Goal: Task Accomplishment & Management: Use online tool/utility

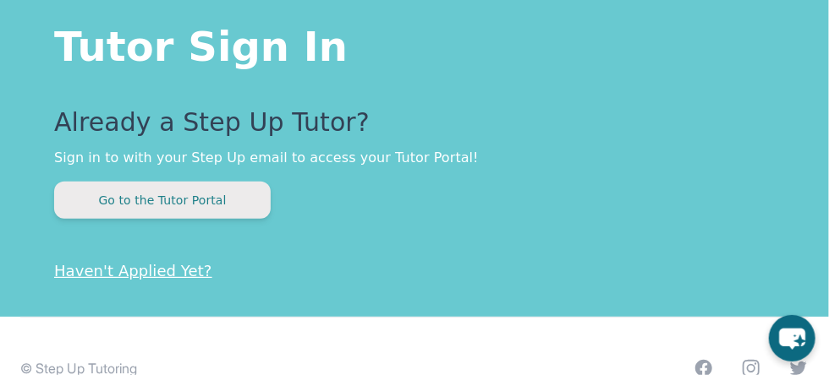
click at [223, 196] on button "Go to the Tutor Portal" at bounding box center [162, 200] width 216 height 37
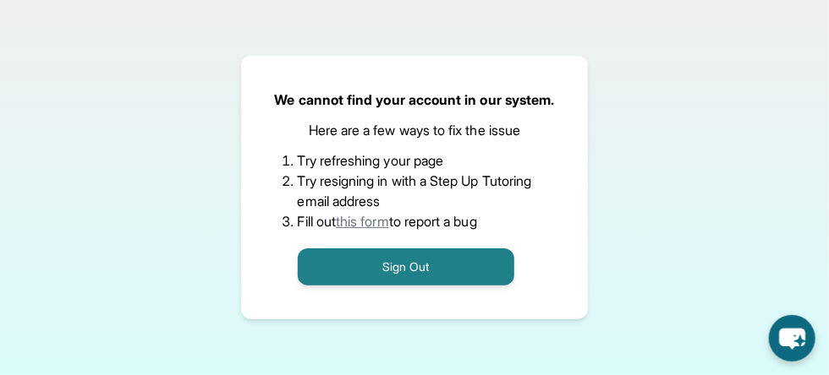
scroll to position [284, 0]
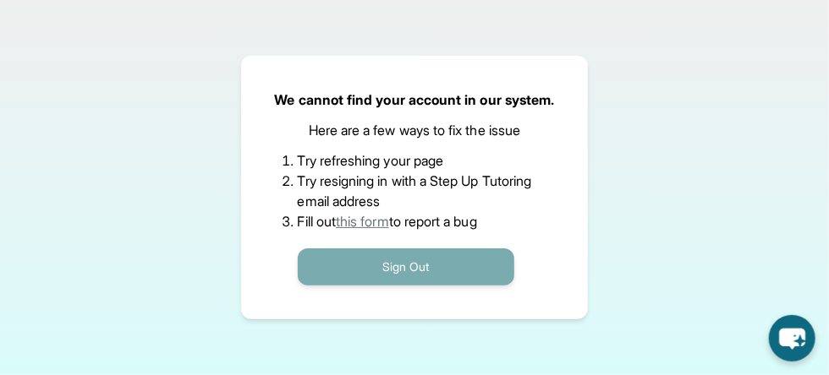
click at [398, 270] on button "Sign Out" at bounding box center [406, 267] width 216 height 37
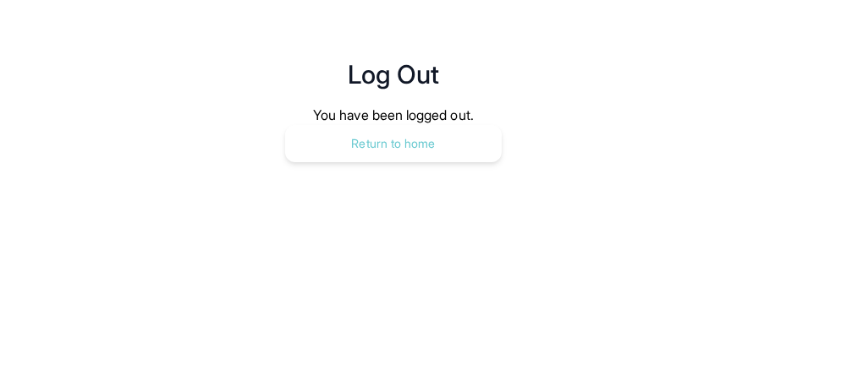
click at [402, 146] on button "Return to home" at bounding box center [393, 143] width 216 height 37
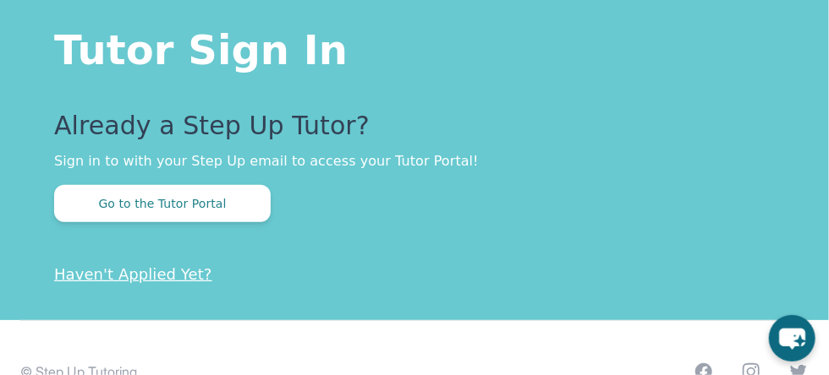
scroll to position [458, 0]
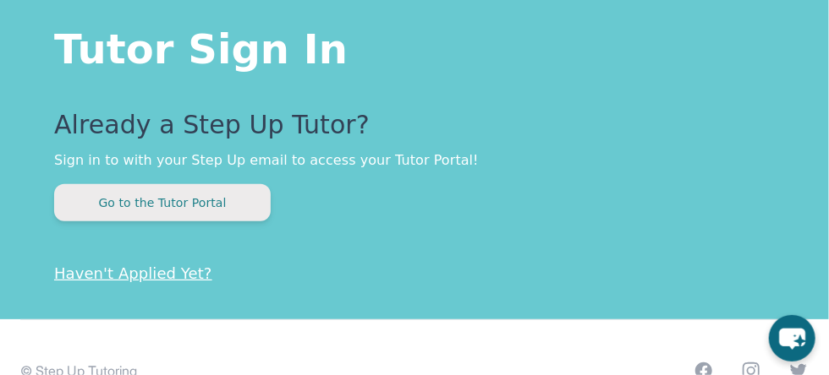
click at [229, 210] on button "Go to the Tutor Portal" at bounding box center [162, 202] width 216 height 37
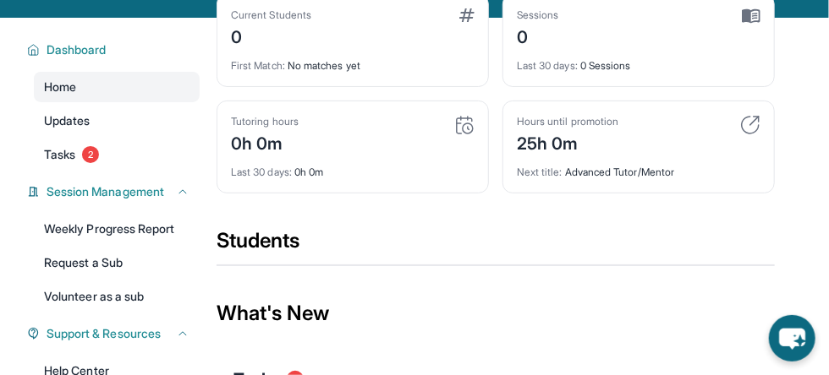
scroll to position [105, 0]
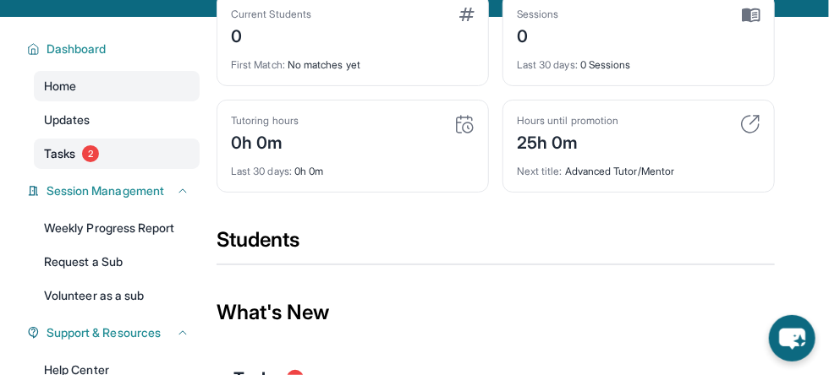
click at [151, 147] on link "Tasks 2" at bounding box center [117, 154] width 166 height 30
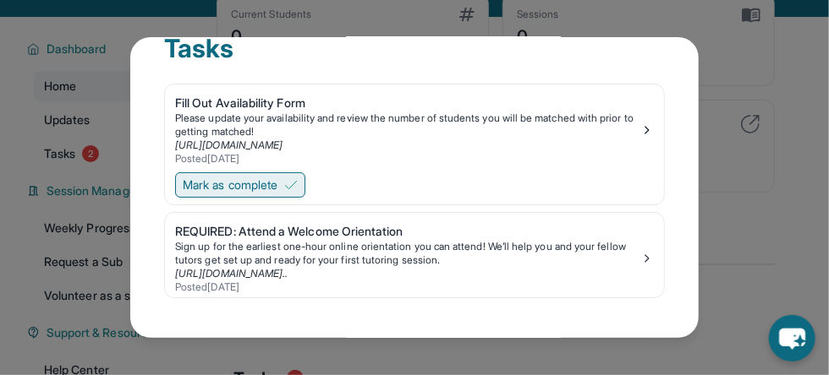
click at [277, 182] on span "Mark as complete" at bounding box center [230, 185] width 95 height 17
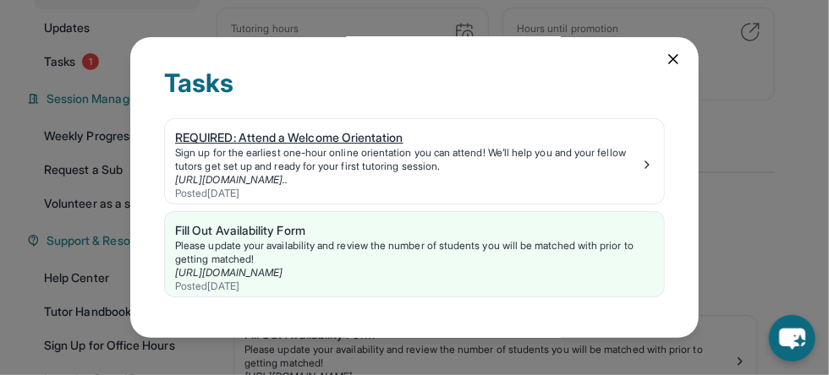
scroll to position [200, 0]
click at [320, 133] on div "REQUIRED: Attend a Welcome Orientation" at bounding box center [407, 137] width 465 height 17
